Goal: Find contact information: Find contact information

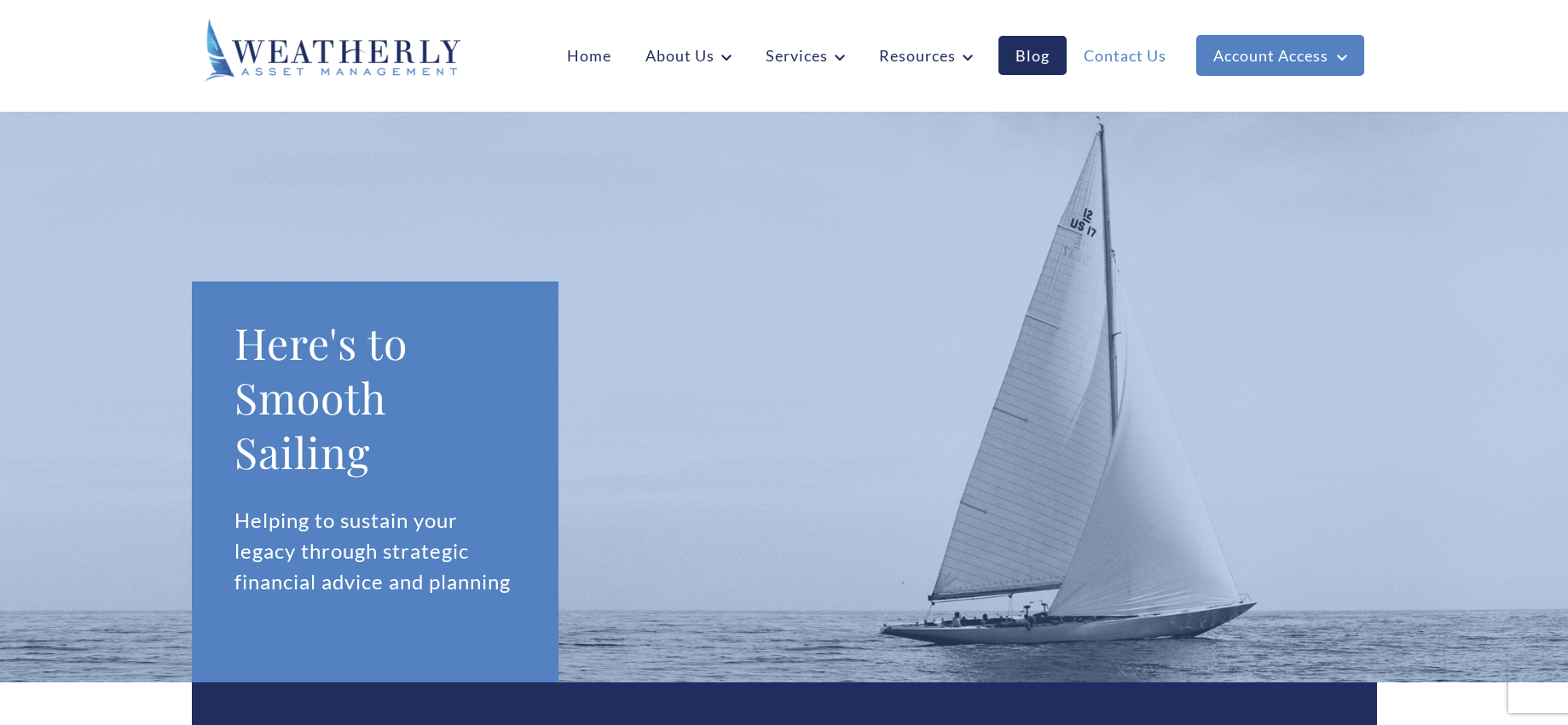
click at [1132, 55] on link "Contact Us" at bounding box center [1125, 55] width 117 height 39
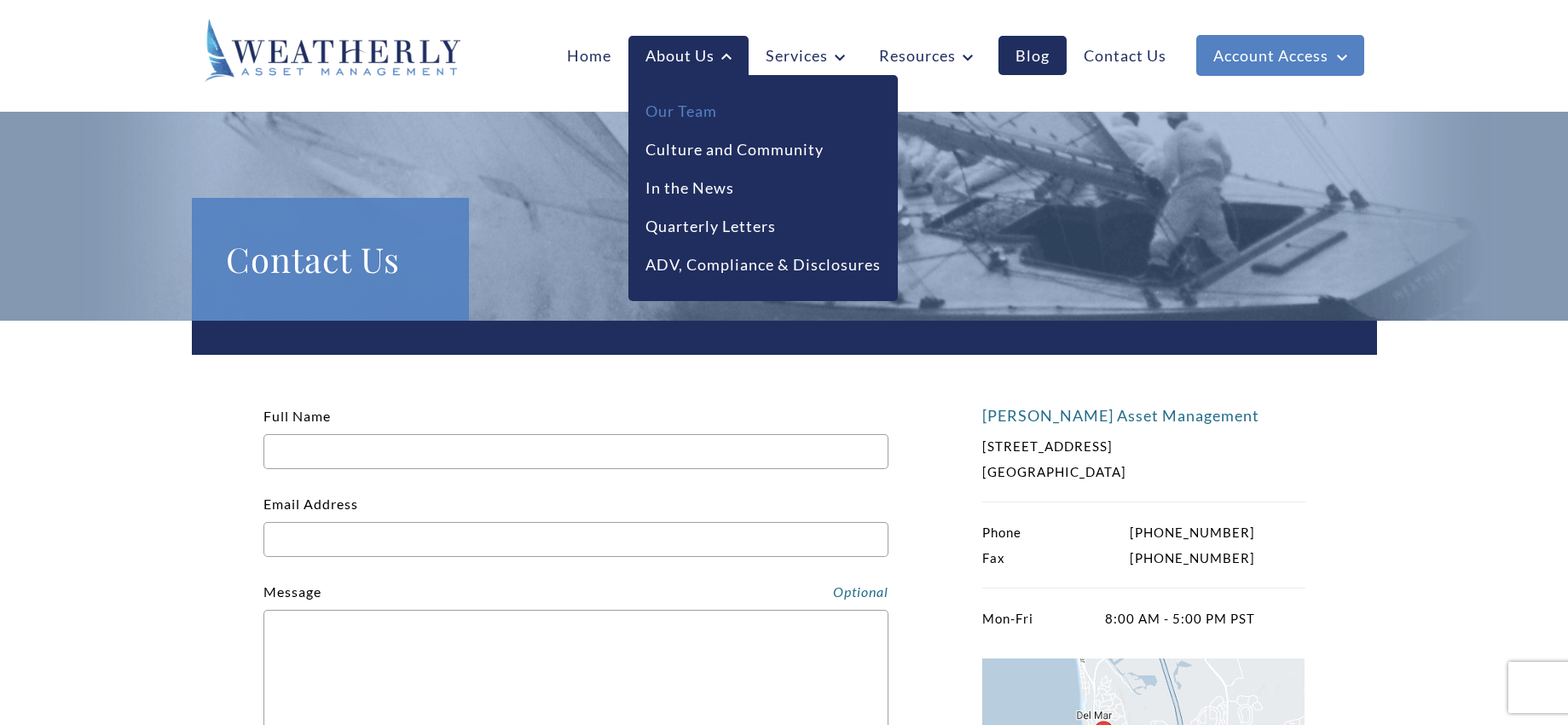
click at [675, 107] on link "Our Team" at bounding box center [681, 111] width 72 height 23
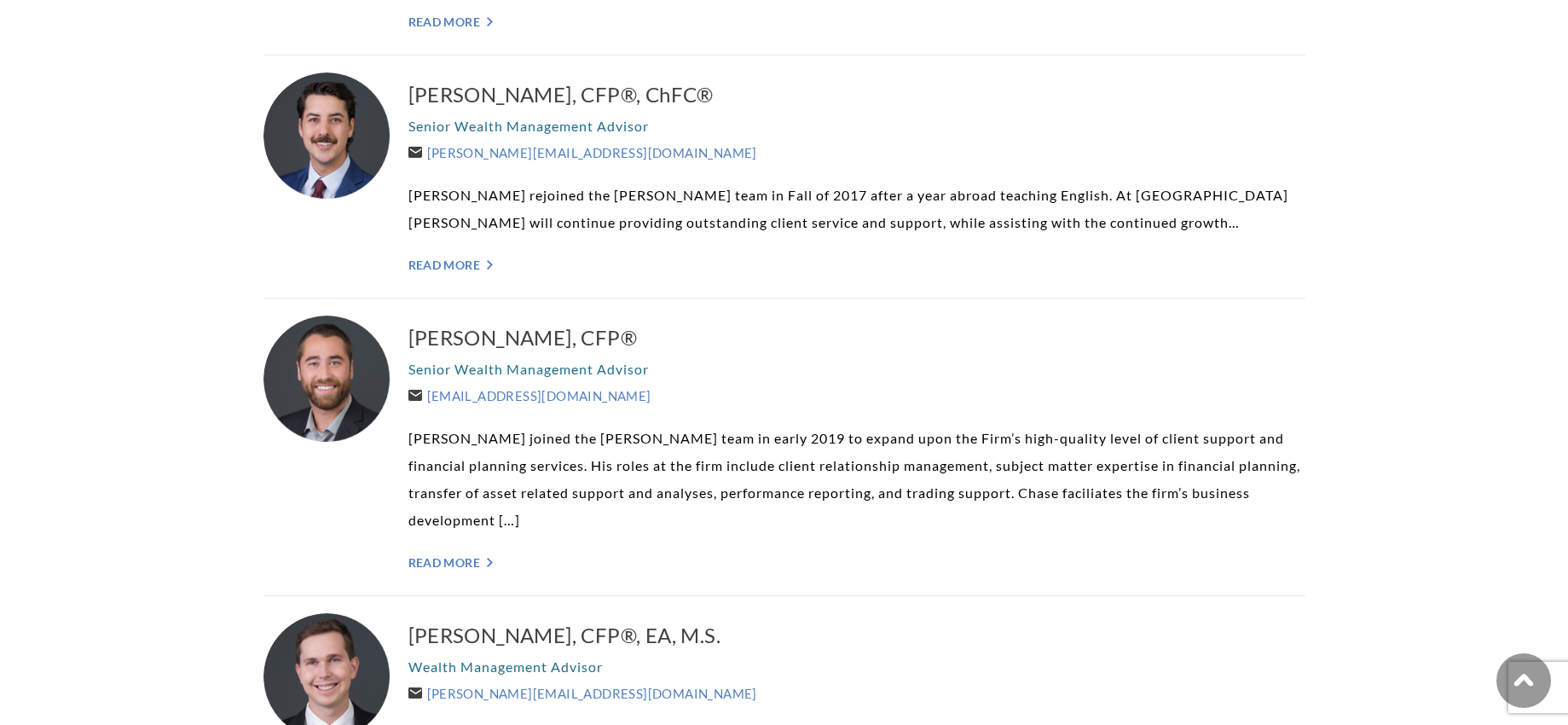
scroll to position [2115, 0]
